Goal: Task Accomplishment & Management: Complete application form

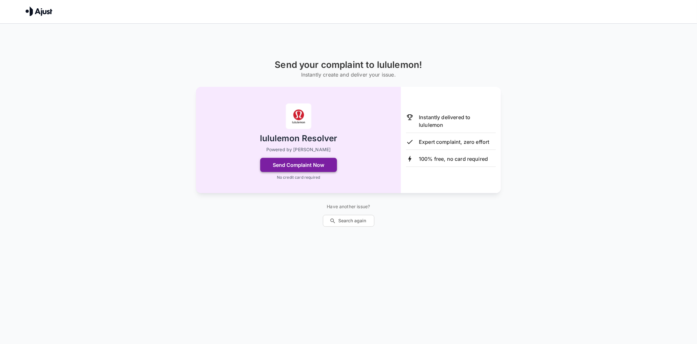
click at [300, 165] on button "Send Complaint Now" at bounding box center [298, 165] width 77 height 14
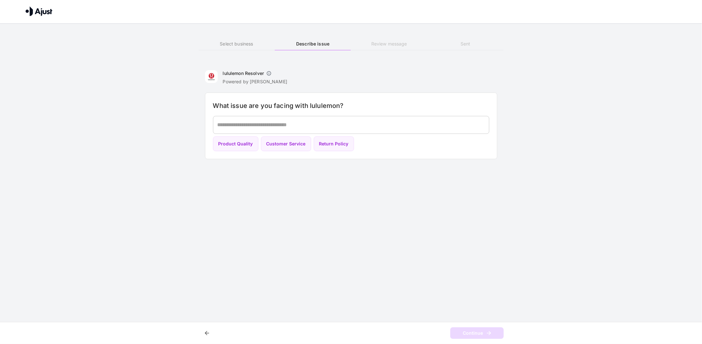
click at [265, 126] on textarea at bounding box center [351, 124] width 267 height 7
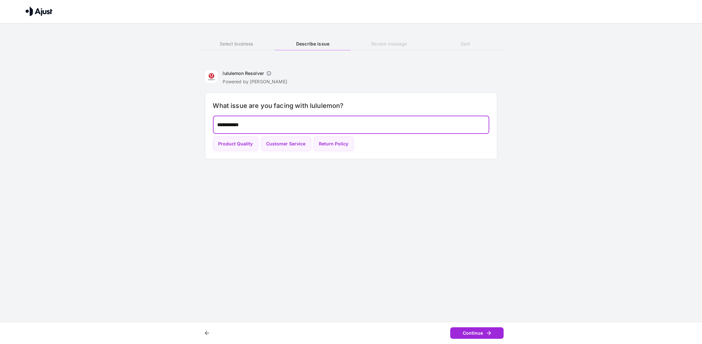
type textarea "**********"
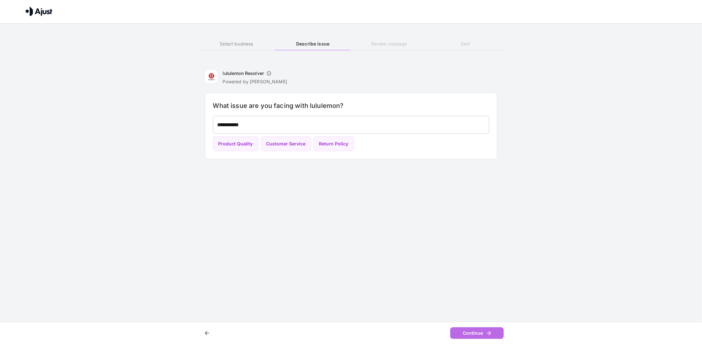
click at [487, 331] on icon "button" at bounding box center [489, 333] width 6 height 6
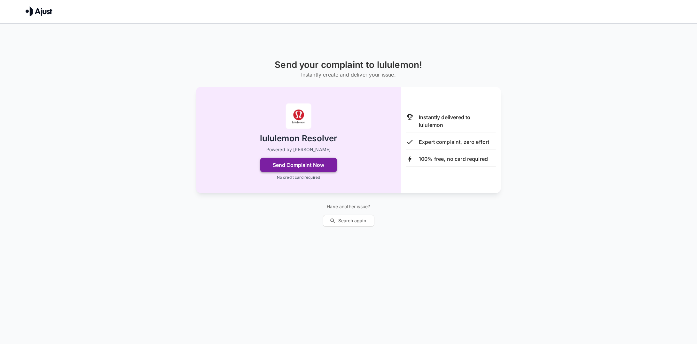
click at [307, 164] on button "Send Complaint Now" at bounding box center [298, 165] width 77 height 14
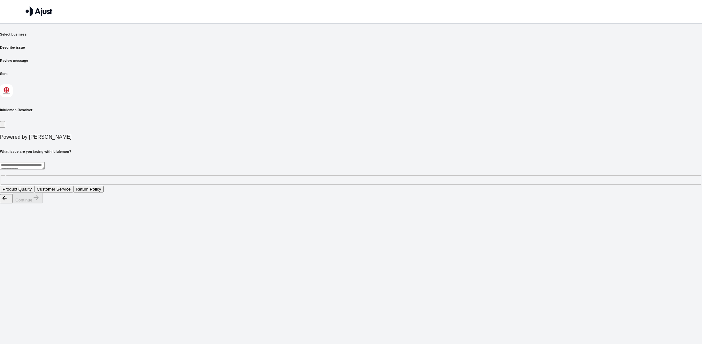
click at [3, 126] on icon "button" at bounding box center [3, 126] width 0 height 0
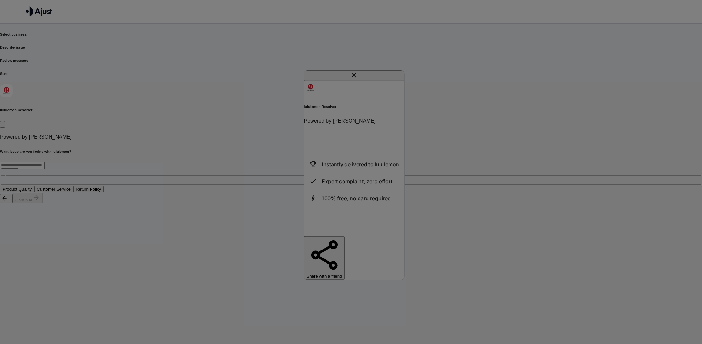
click at [269, 203] on div at bounding box center [351, 203] width 702 height 0
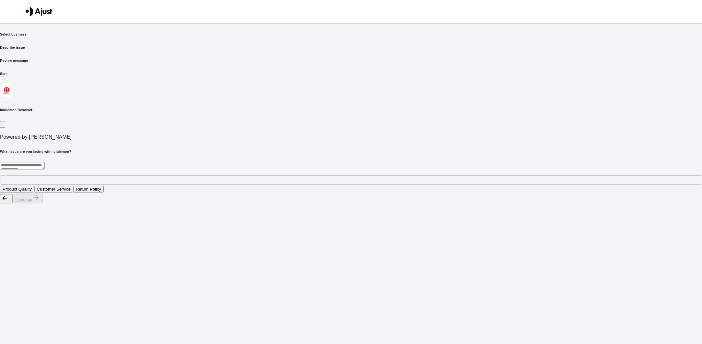
click at [73, 186] on button "Customer Service" at bounding box center [53, 189] width 39 height 7
click at [43, 203] on button "Continue" at bounding box center [28, 198] width 30 height 11
click at [215, 186] on button "Incorrect information provided by customer service" at bounding box center [164, 189] width 101 height 7
click at [43, 203] on button "Continue" at bounding box center [28, 198] width 30 height 11
